Goal: Task Accomplishment & Management: Use online tool/utility

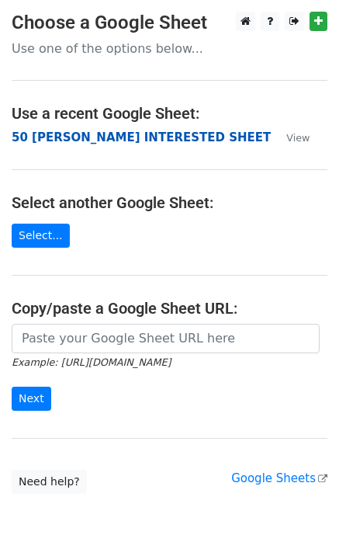
click at [87, 135] on strong "50 [PERSON_NAME] INTERESTED SHEET" at bounding box center [141, 137] width 259 height 14
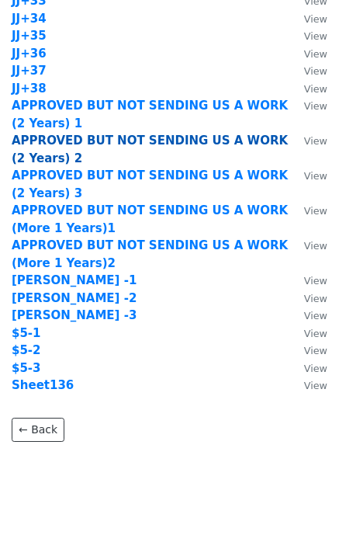
scroll to position [1574, 0]
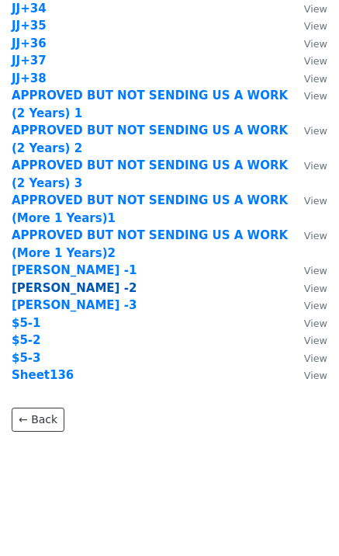
click at [60, 287] on strong "CLINTS -2" at bounding box center [74, 288] width 125 height 14
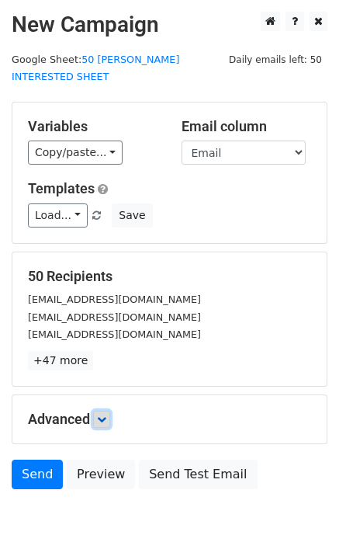
click at [102, 415] on icon at bounding box center [101, 419] width 9 height 9
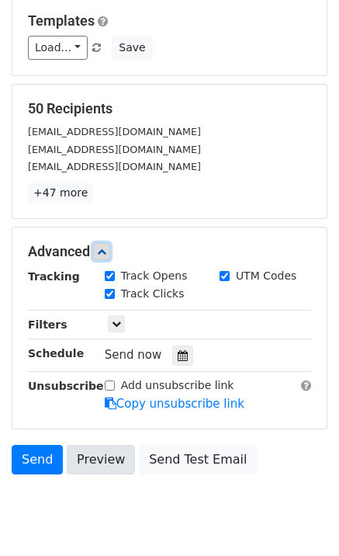
scroll to position [200, 0]
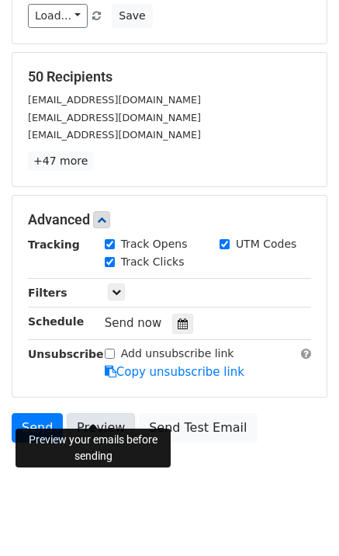
click at [82, 414] on link "Preview" at bounding box center [101, 427] width 68 height 29
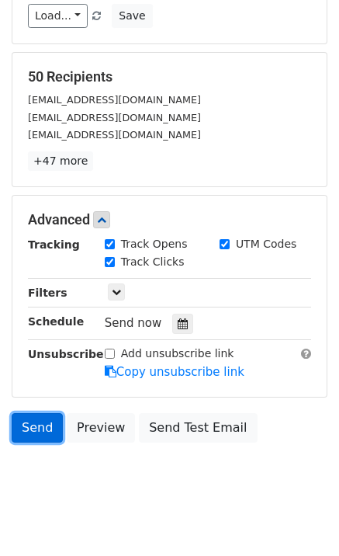
click at [36, 413] on link "Send" at bounding box center [37, 427] width 51 height 29
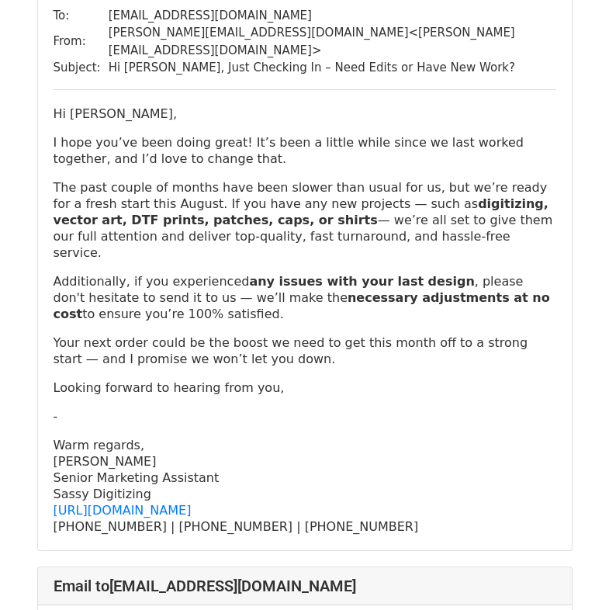
scroll to position [207, 0]
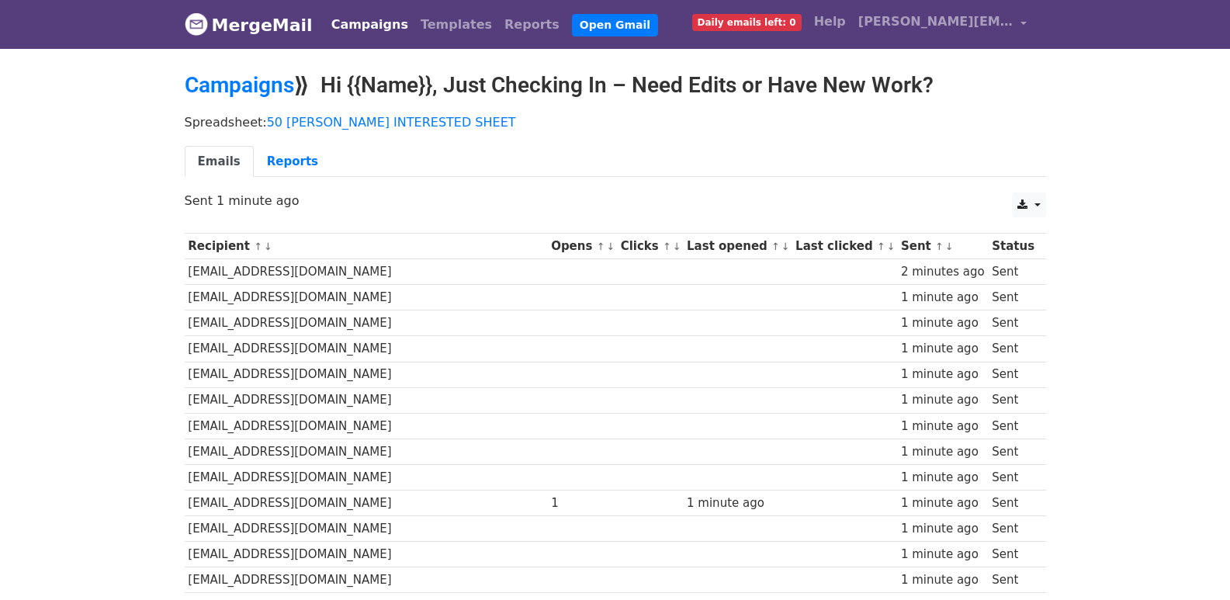
click at [792, 262] on td at bounding box center [845, 272] width 106 height 26
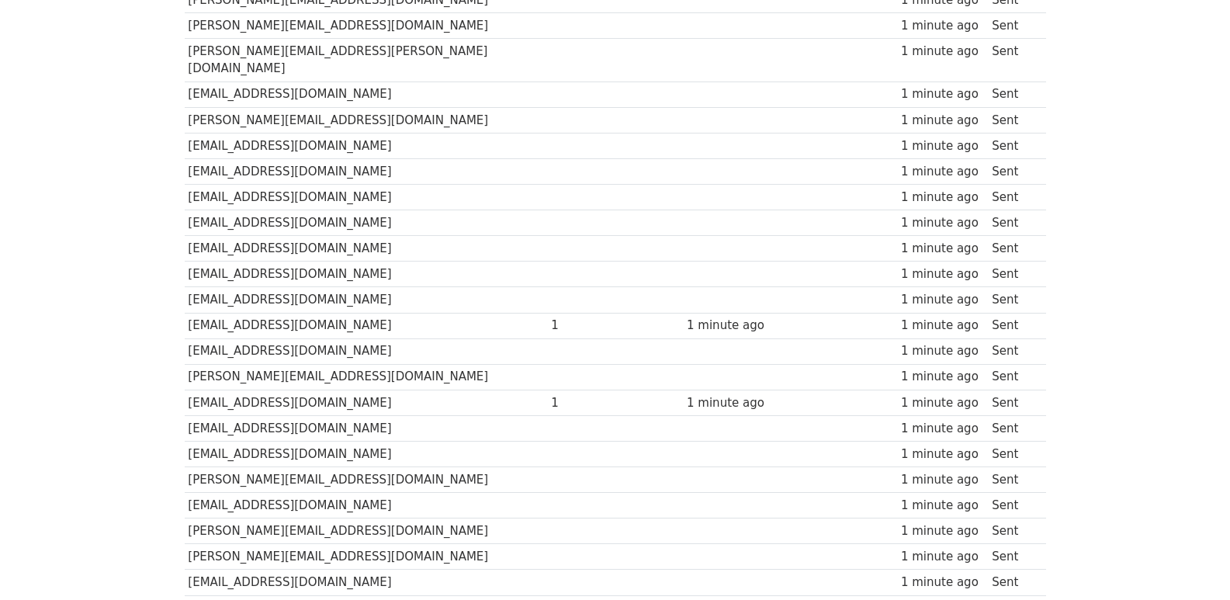
scroll to position [460, 0]
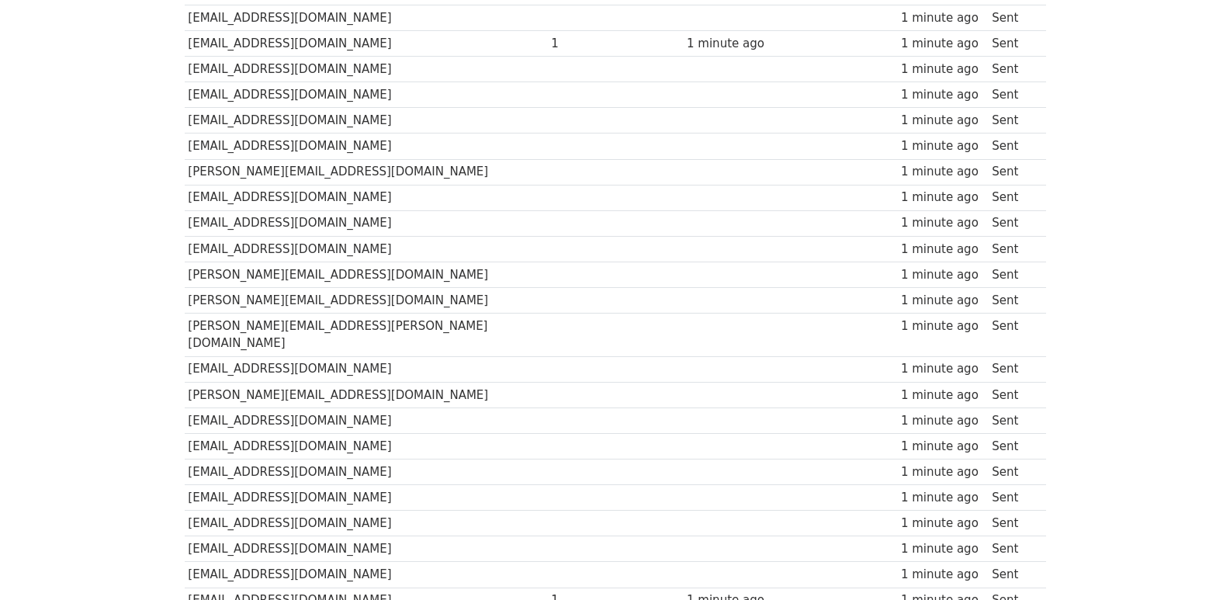
click at [792, 323] on td at bounding box center [845, 335] width 106 height 43
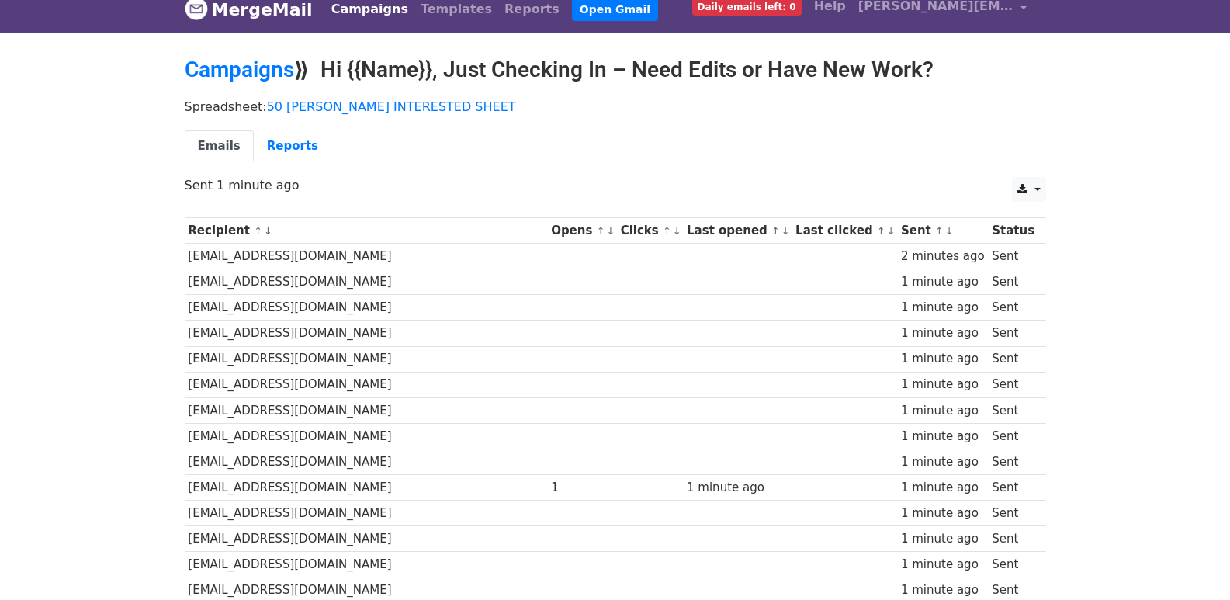
scroll to position [0, 0]
